Goal: Entertainment & Leisure: Consume media (video, audio)

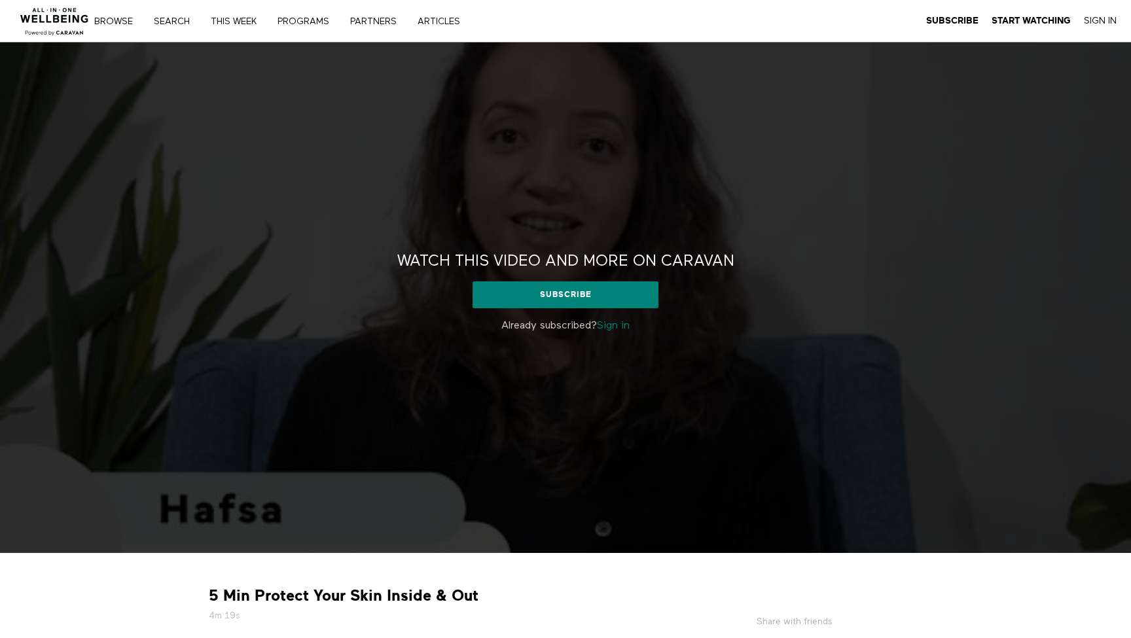
click at [614, 326] on link "Sign in" at bounding box center [613, 326] width 33 height 10
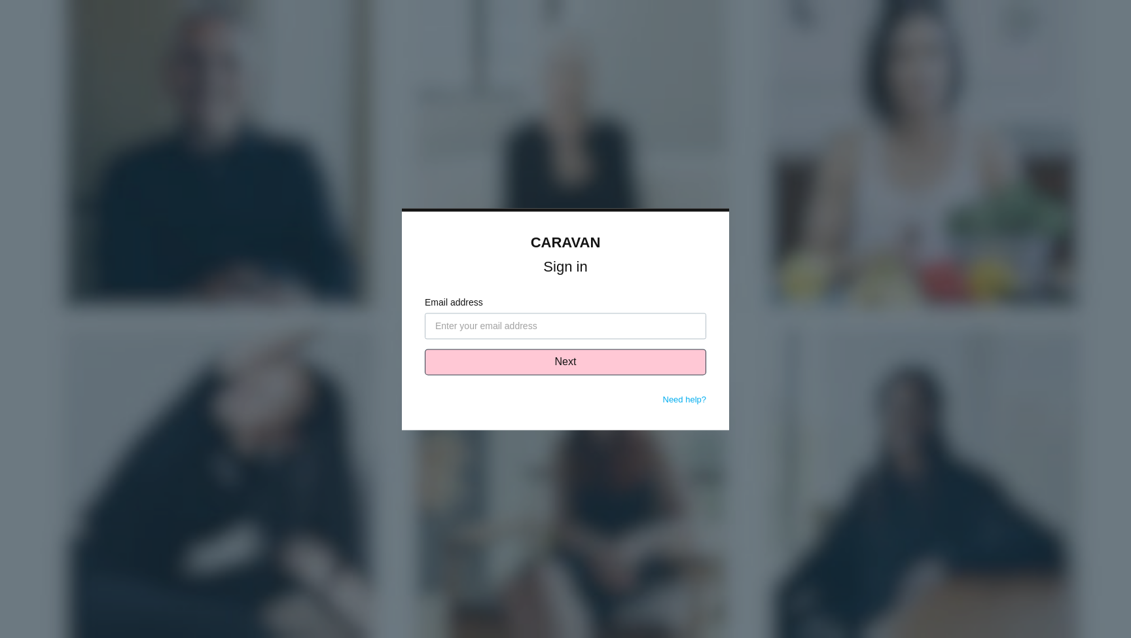
type input "carlos.rios@tampico.com"
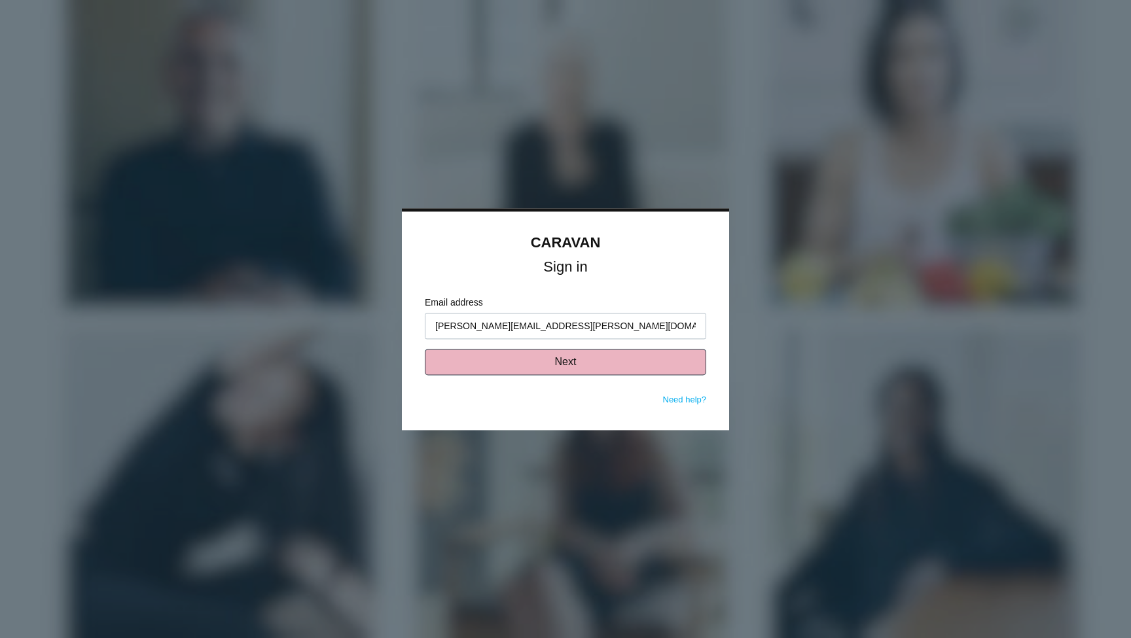
click at [541, 361] on button "Next" at bounding box center [565, 362] width 281 height 26
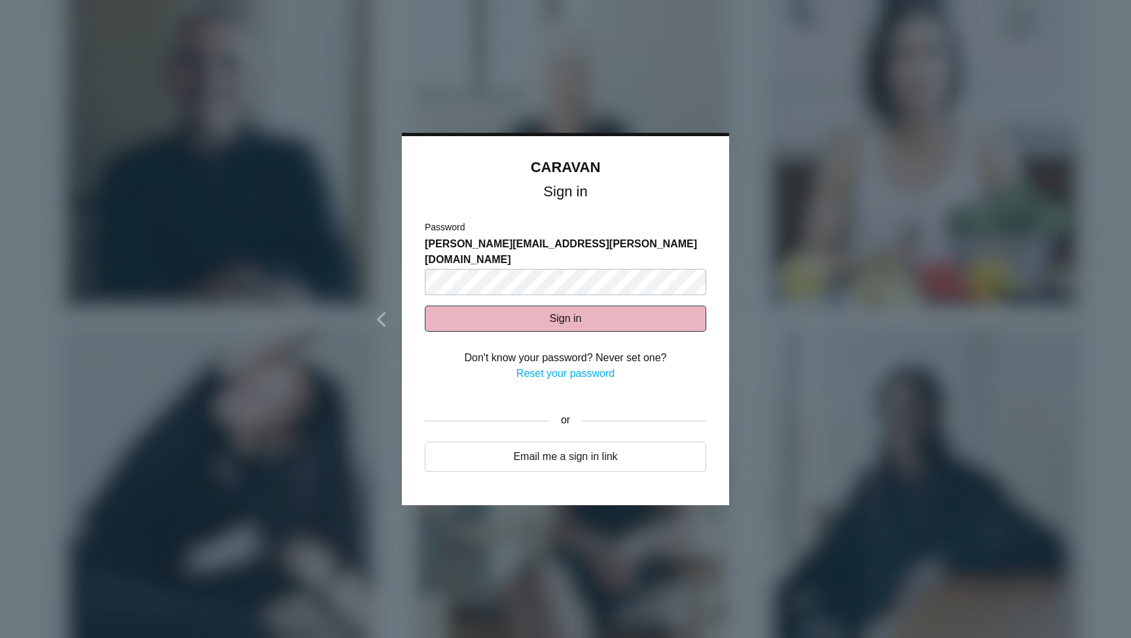
click at [561, 306] on button "Sign in" at bounding box center [565, 319] width 281 height 26
